Goal: Check status: Check status

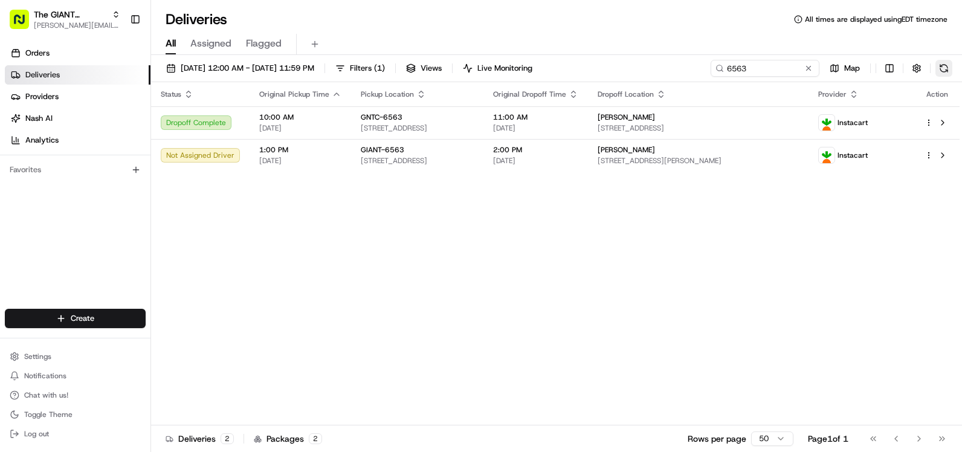
click at [939, 65] on button at bounding box center [944, 68] width 17 height 17
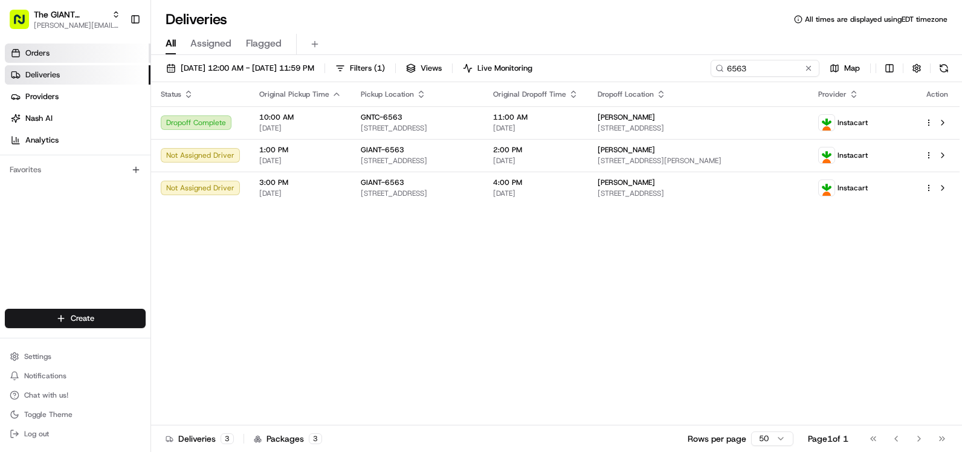
click at [43, 53] on span "Orders" at bounding box center [37, 53] width 24 height 11
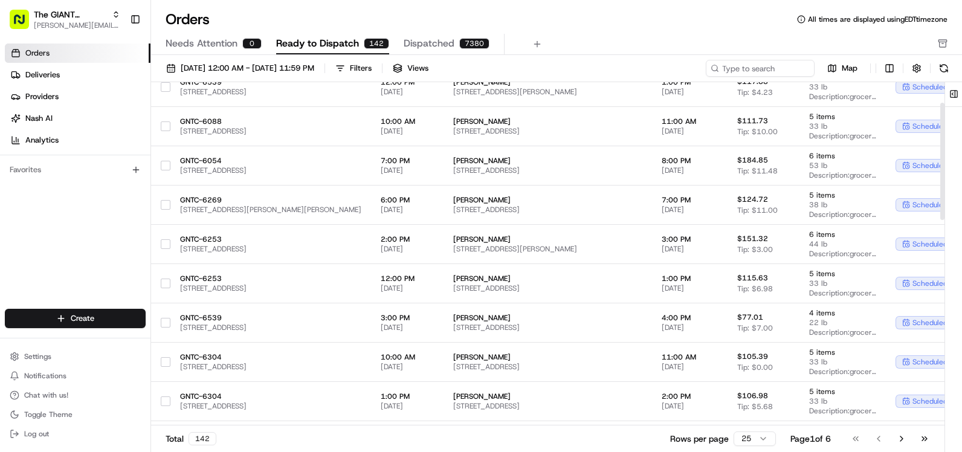
scroll to position [60, 0]
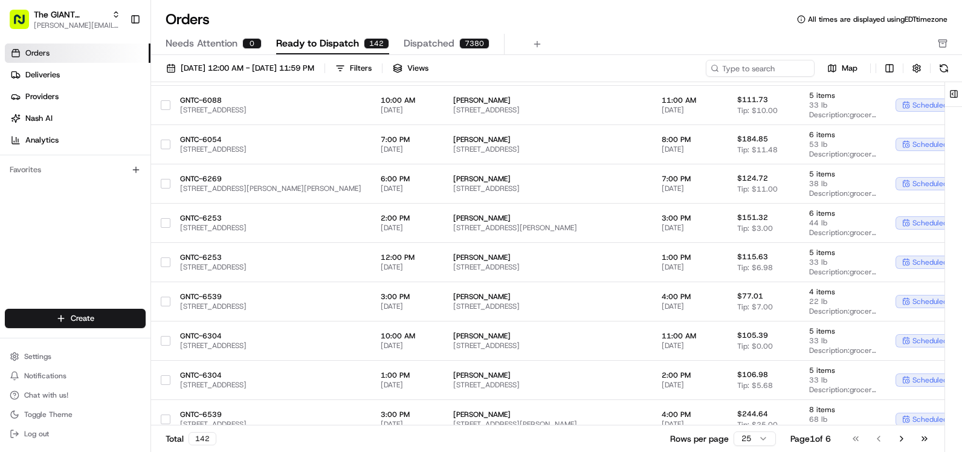
drag, startPoint x: 947, startPoint y: 121, endPoint x: 949, endPoint y: 172, distance: 51.4
click at [949, 172] on div at bounding box center [954, 268] width 17 height 373
drag, startPoint x: 952, startPoint y: 130, endPoint x: 964, endPoint y: 247, distance: 117.3
click at [962, 247] on html "The GIANT Company [PERSON_NAME][EMAIL_ADDRESS][DOMAIN_NAME] Toggle Sidebar Orde…" at bounding box center [481, 226] width 962 height 452
click at [41, 72] on span "Deliveries" at bounding box center [42, 75] width 34 height 11
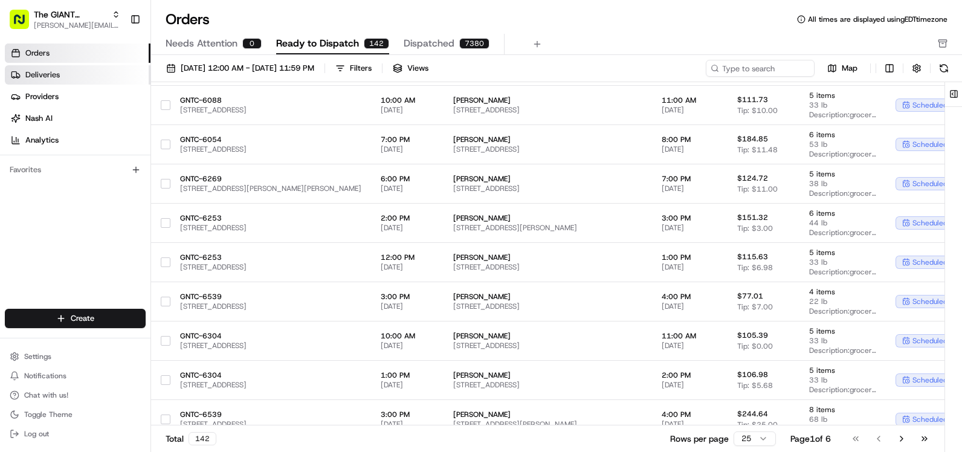
click at [41, 72] on span "Deliveries" at bounding box center [42, 75] width 34 height 11
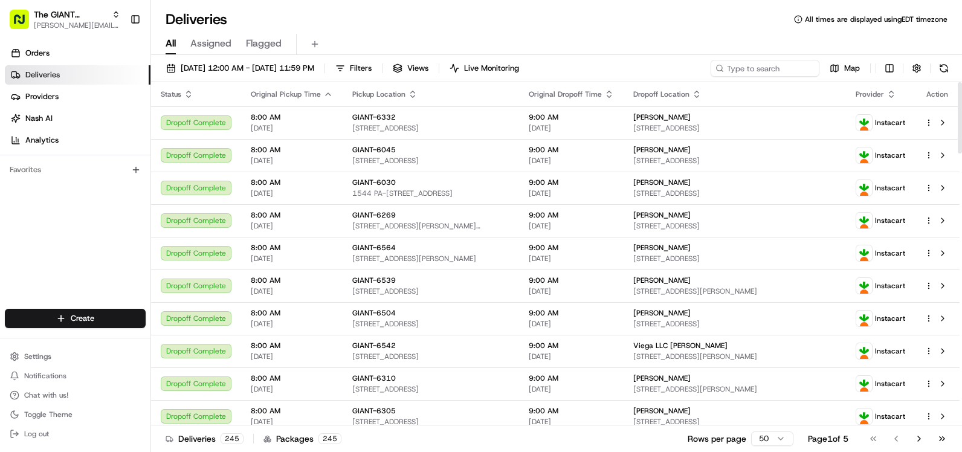
click at [68, 75] on link "Deliveries" at bounding box center [78, 74] width 146 height 19
click at [34, 57] on span "Orders" at bounding box center [37, 53] width 24 height 11
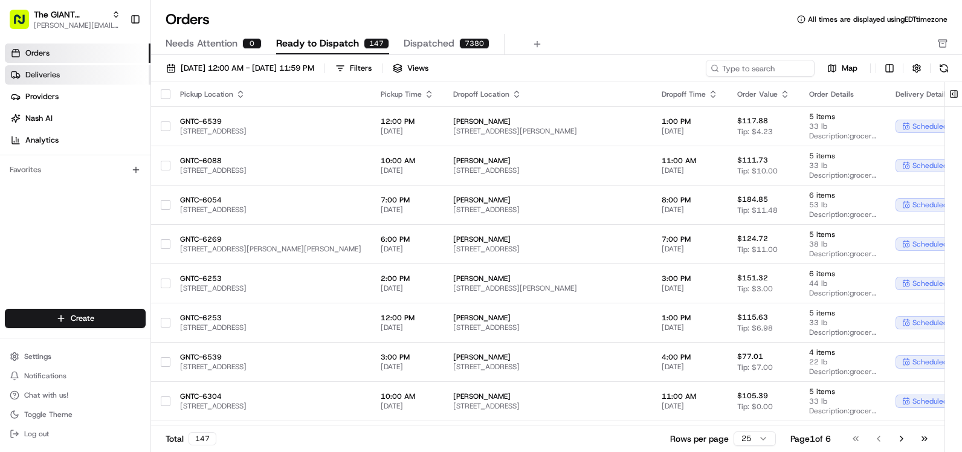
click at [49, 72] on span "Deliveries" at bounding box center [42, 75] width 34 height 11
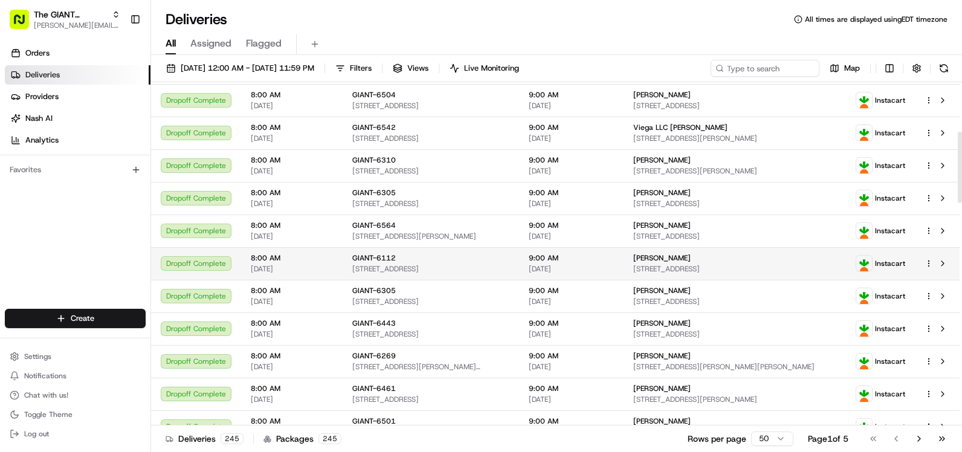
scroll to position [181, 0]
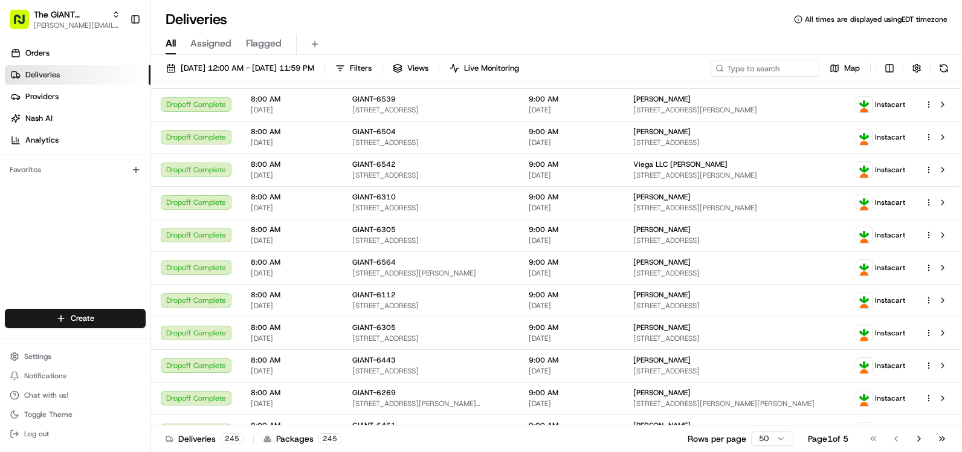
click at [224, 39] on span "Assigned" at bounding box center [210, 43] width 41 height 15
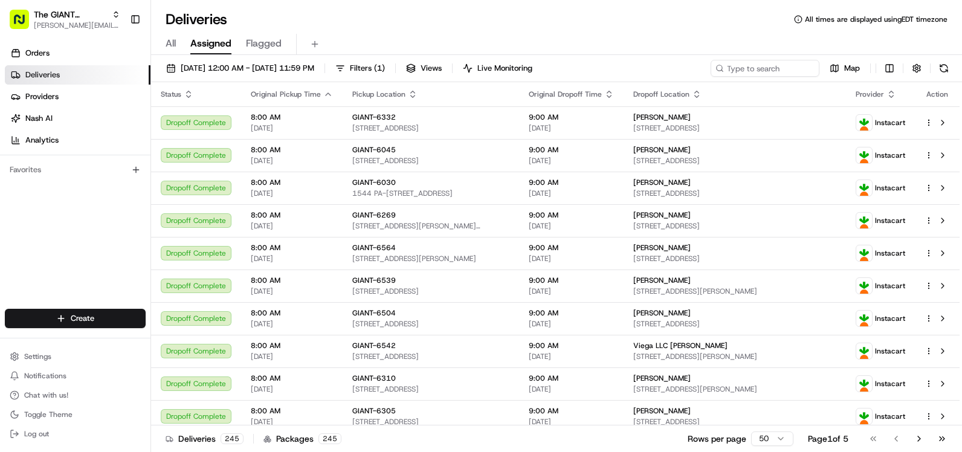
click at [166, 53] on button "All" at bounding box center [171, 44] width 10 height 21
click at [372, 68] on span "Filters" at bounding box center [361, 68] width 22 height 11
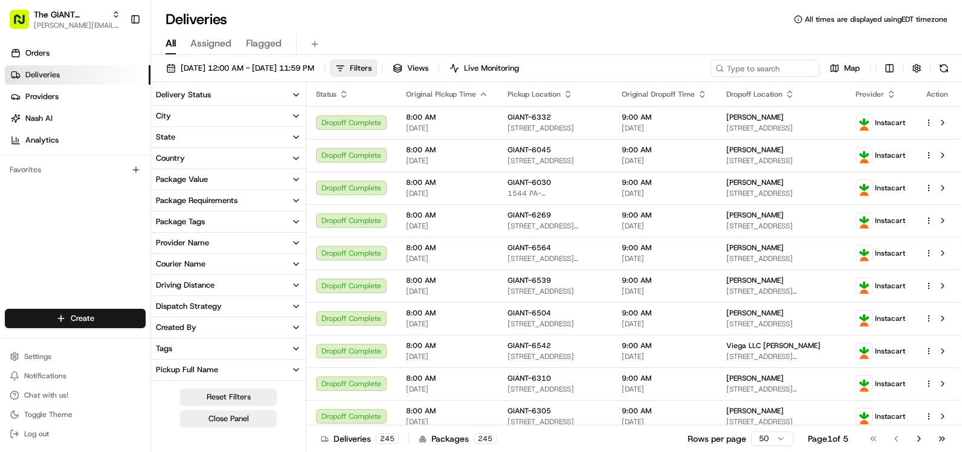
click at [194, 112] on button "City" at bounding box center [228, 116] width 155 height 21
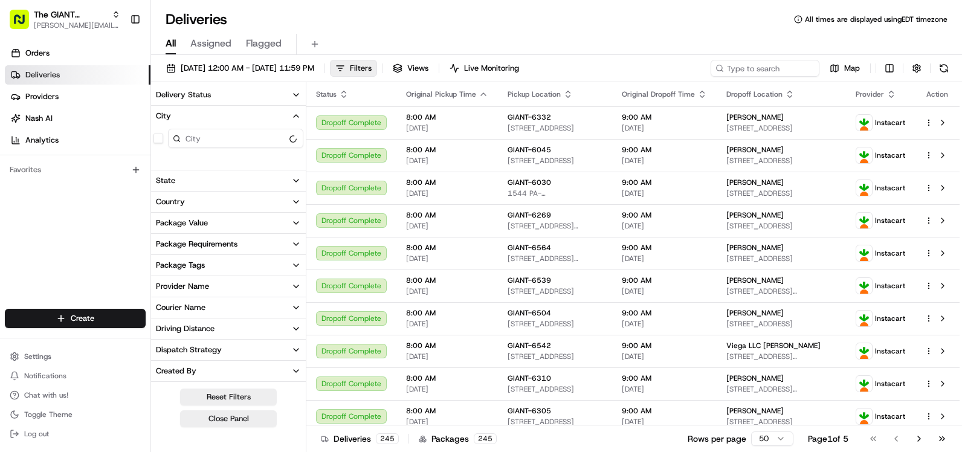
click at [201, 144] on input at bounding box center [235, 138] width 135 height 19
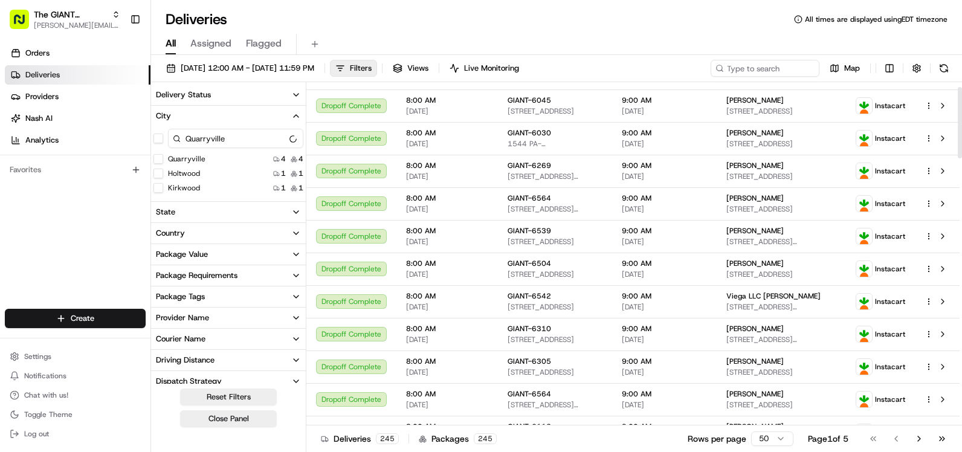
scroll to position [60, 0]
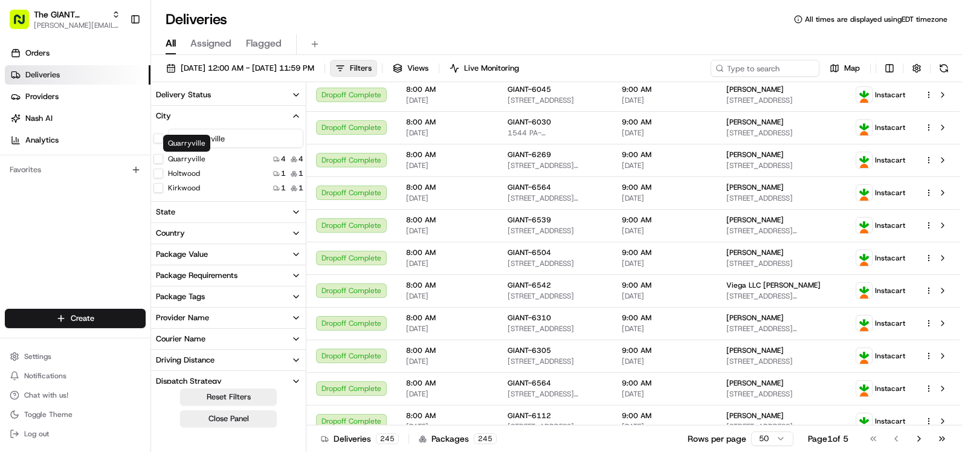
type input "Quarryville"
click at [156, 158] on button "Quarryville" at bounding box center [159, 159] width 10 height 10
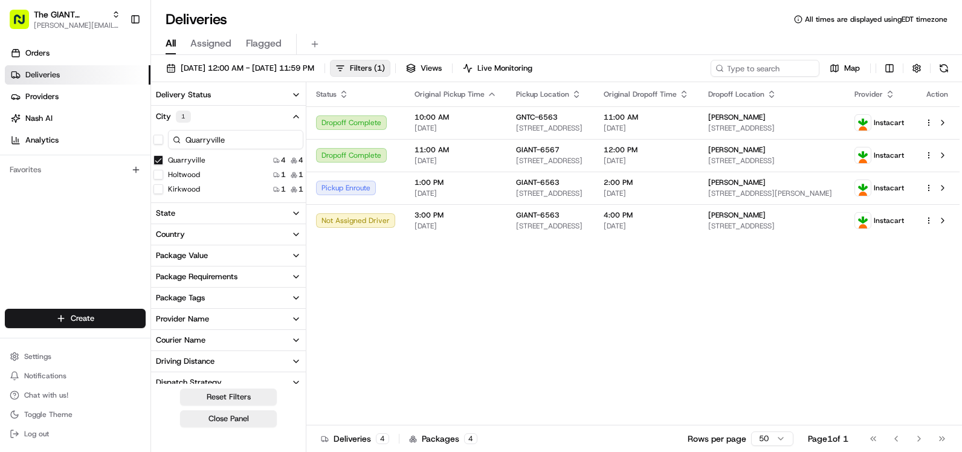
click at [502, 302] on div "Status Original Pickup Time Pickup Location Original Dropoff Time Dropoff Locat…" at bounding box center [634, 253] width 654 height 343
click at [385, 67] on span "( 1 )" at bounding box center [379, 68] width 11 height 11
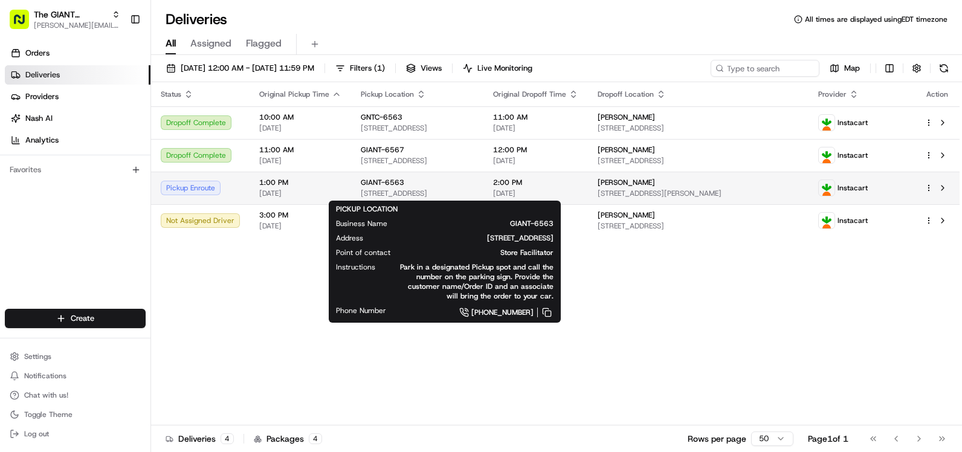
click at [383, 183] on span "GIANT-6563" at bounding box center [383, 183] width 44 height 10
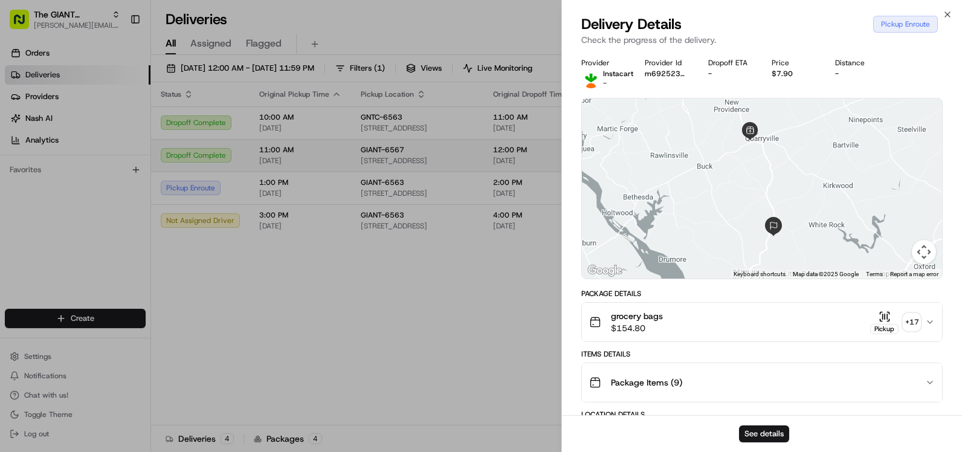
drag, startPoint x: 473, startPoint y: 317, endPoint x: 403, endPoint y: 151, distance: 179.9
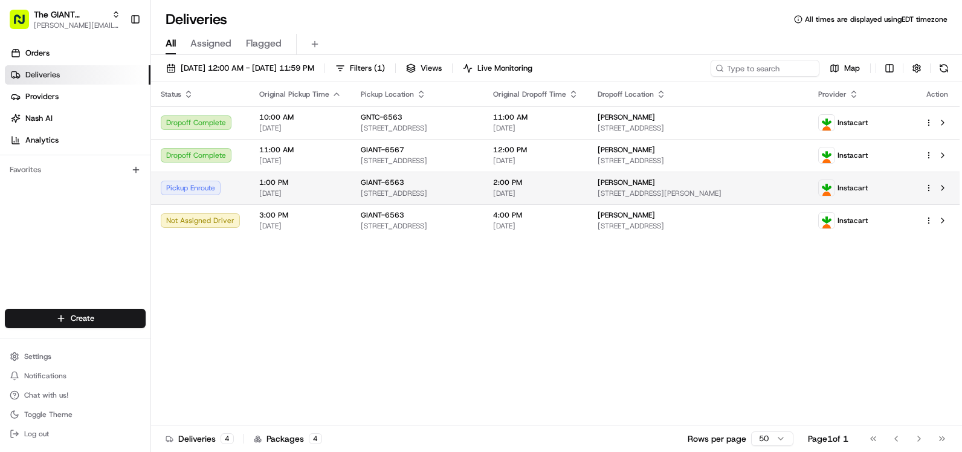
click at [379, 189] on span "[STREET_ADDRESS]" at bounding box center [417, 194] width 113 height 10
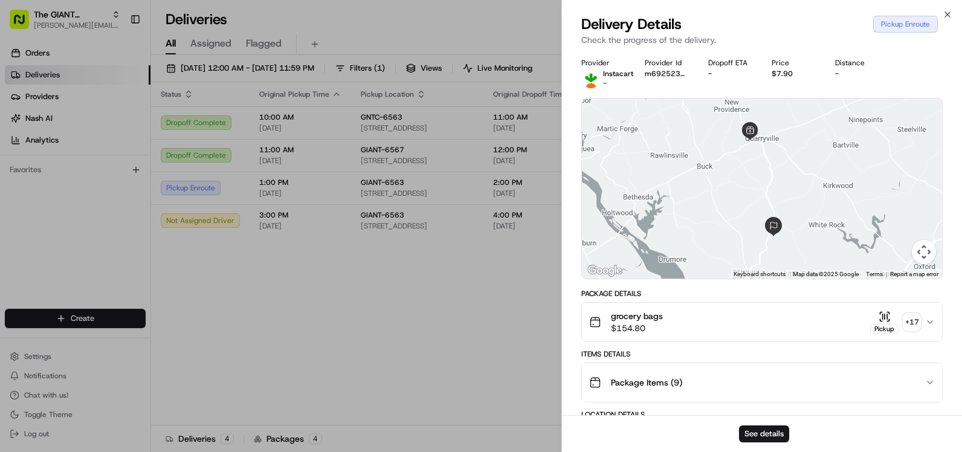
drag, startPoint x: 737, startPoint y: 258, endPoint x: 742, endPoint y: 268, distance: 12.2
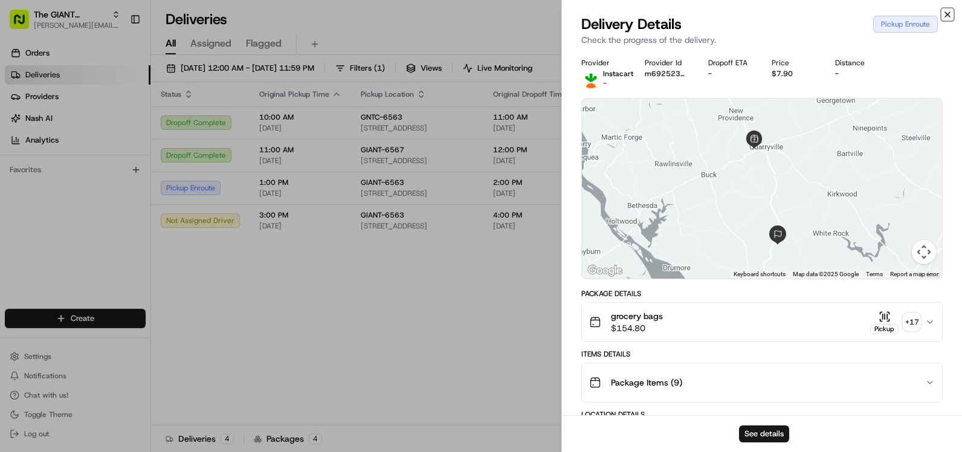
click at [946, 15] on icon "button" at bounding box center [948, 15] width 10 height 10
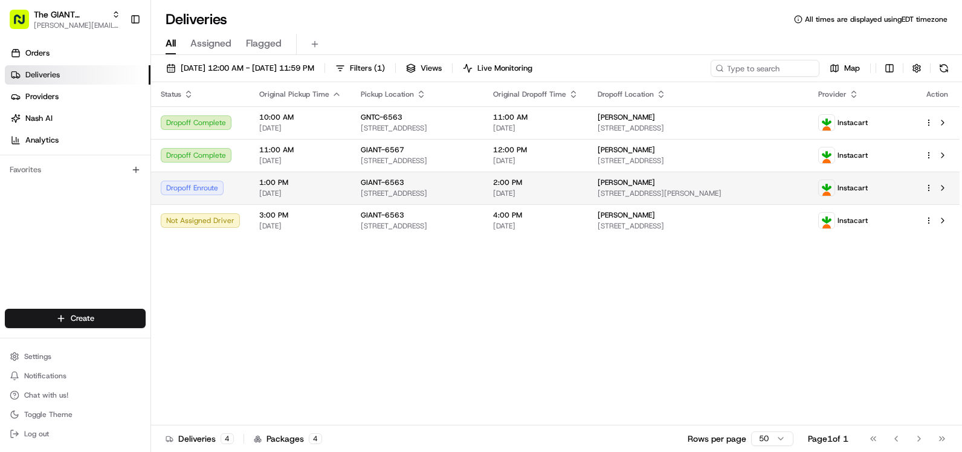
click at [425, 177] on td "GIANT-6563 [STREET_ADDRESS]" at bounding box center [417, 188] width 132 height 33
